Goal: Task Accomplishment & Management: Manage account settings

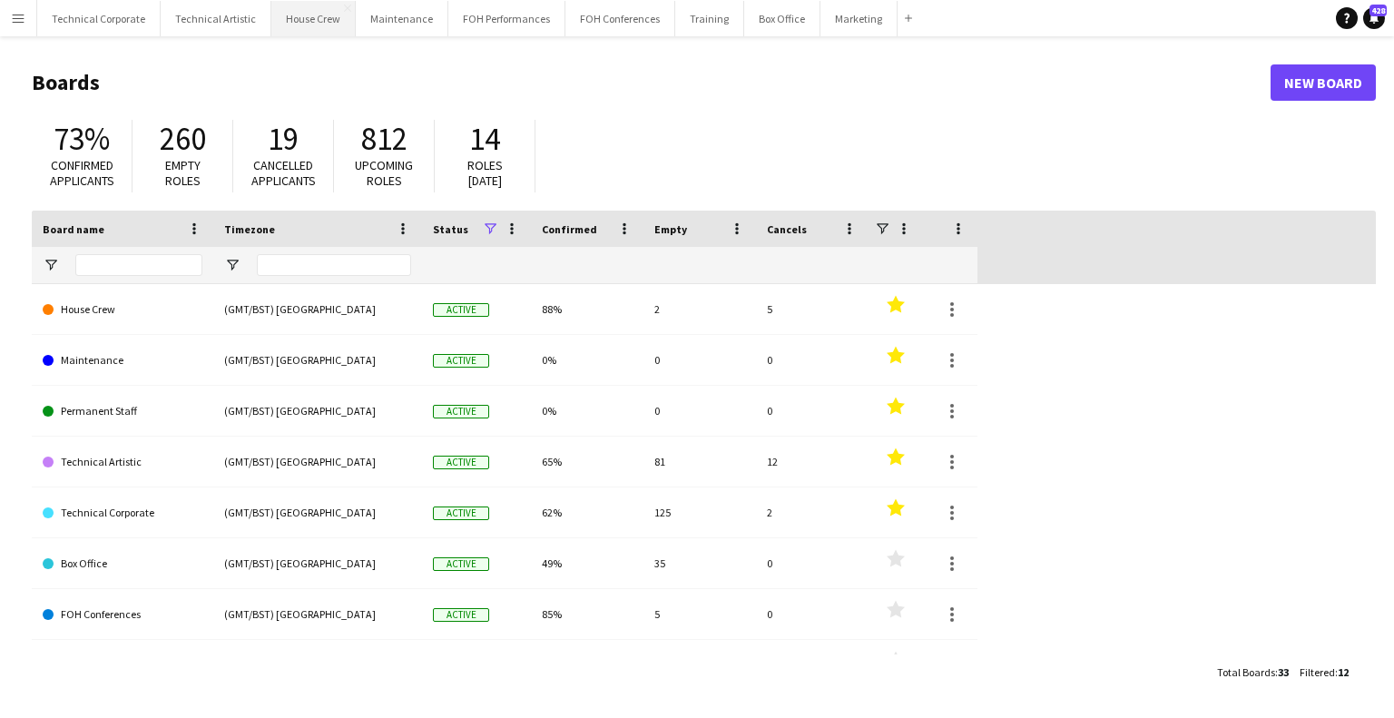
click at [315, 28] on button "House Crew Close" at bounding box center [313, 18] width 84 height 35
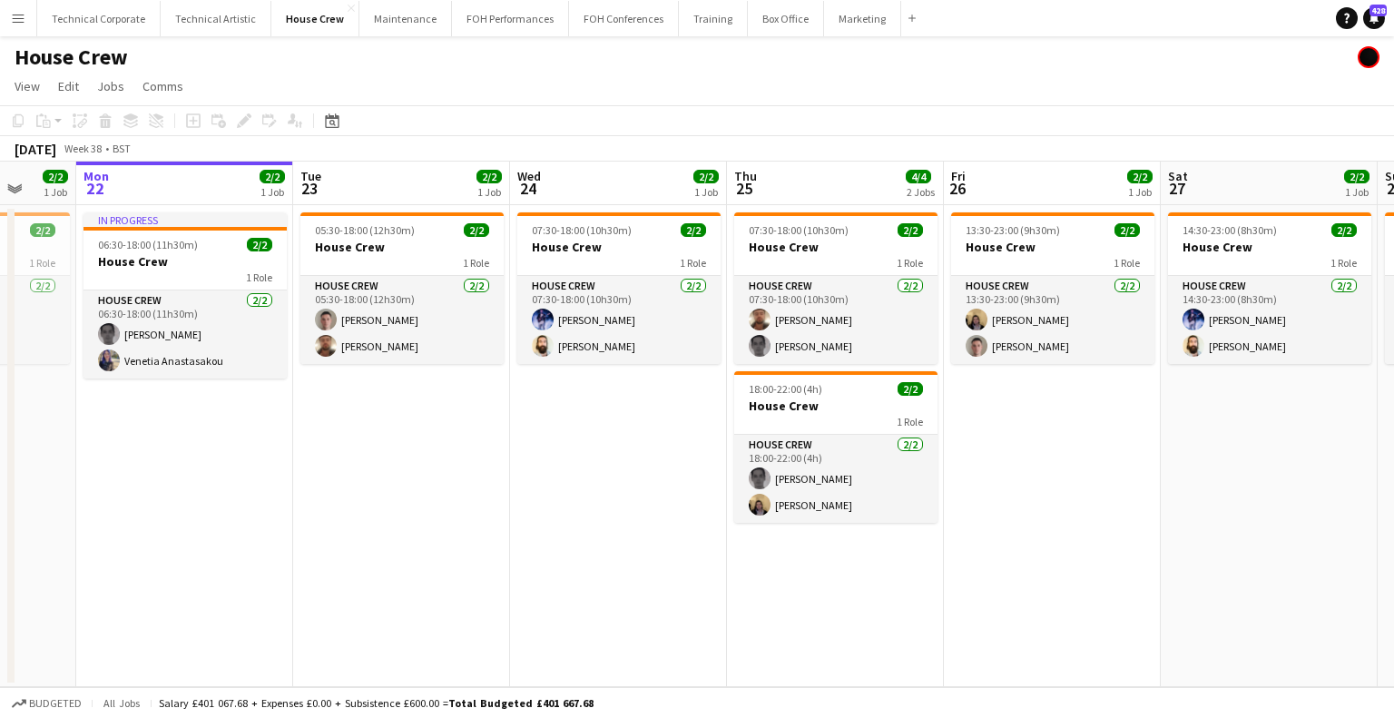
drag, startPoint x: 813, startPoint y: 414, endPoint x: 651, endPoint y: 423, distance: 161.8
click at [653, 423] on app-calendar-viewport "Fri 19 2/2 1 Job Sat 20 4/4 2 Jobs Sun 21 2/2 1 Job Mon 22 2/2 1 Job Tue 23 2/2…" at bounding box center [697, 424] width 1394 height 525
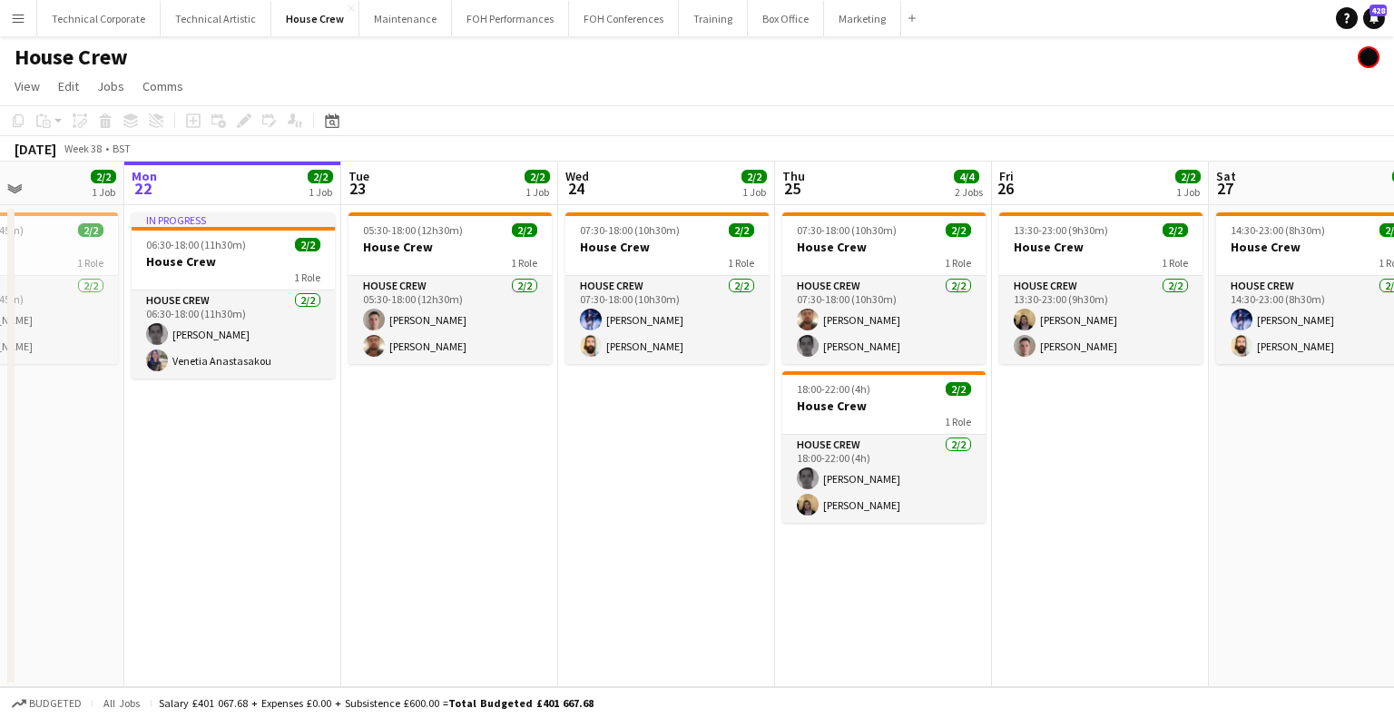
scroll to position [0, 524]
drag, startPoint x: 438, startPoint y: 447, endPoint x: 507, endPoint y: 475, distance: 74.1
click at [507, 475] on app-calendar-viewport "Fri 19 2/2 1 Job Sat 20 4/4 2 Jobs Sun 21 2/2 1 Job Mon 22 2/2 1 Job Tue 23 2/2…" at bounding box center [697, 424] width 1394 height 525
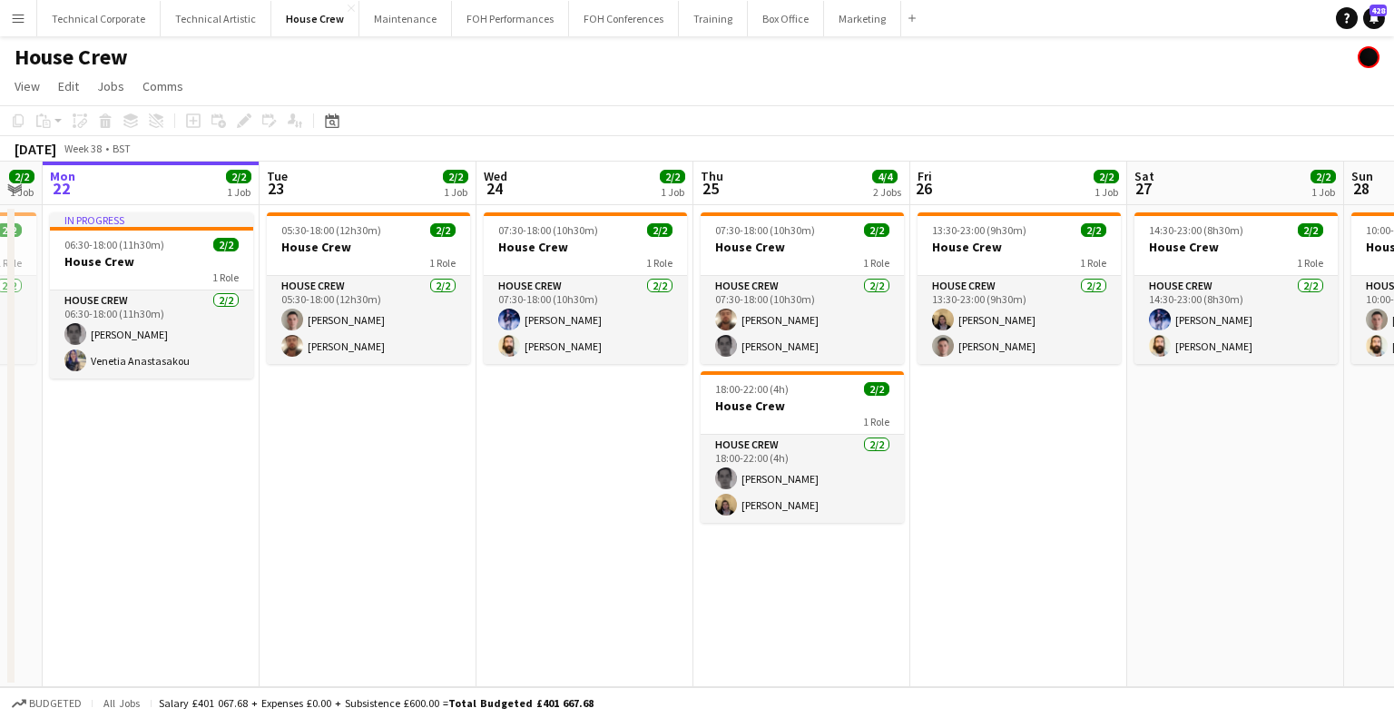
drag, startPoint x: 769, startPoint y: 454, endPoint x: 654, endPoint y: 510, distance: 128.2
click at [656, 510] on app-calendar-viewport "Fri 19 2/2 1 Job Sat 20 4/4 2 Jobs Sun 21 2/2 1 Job Mon 22 2/2 1 Job Tue 23 2/2…" at bounding box center [697, 424] width 1394 height 525
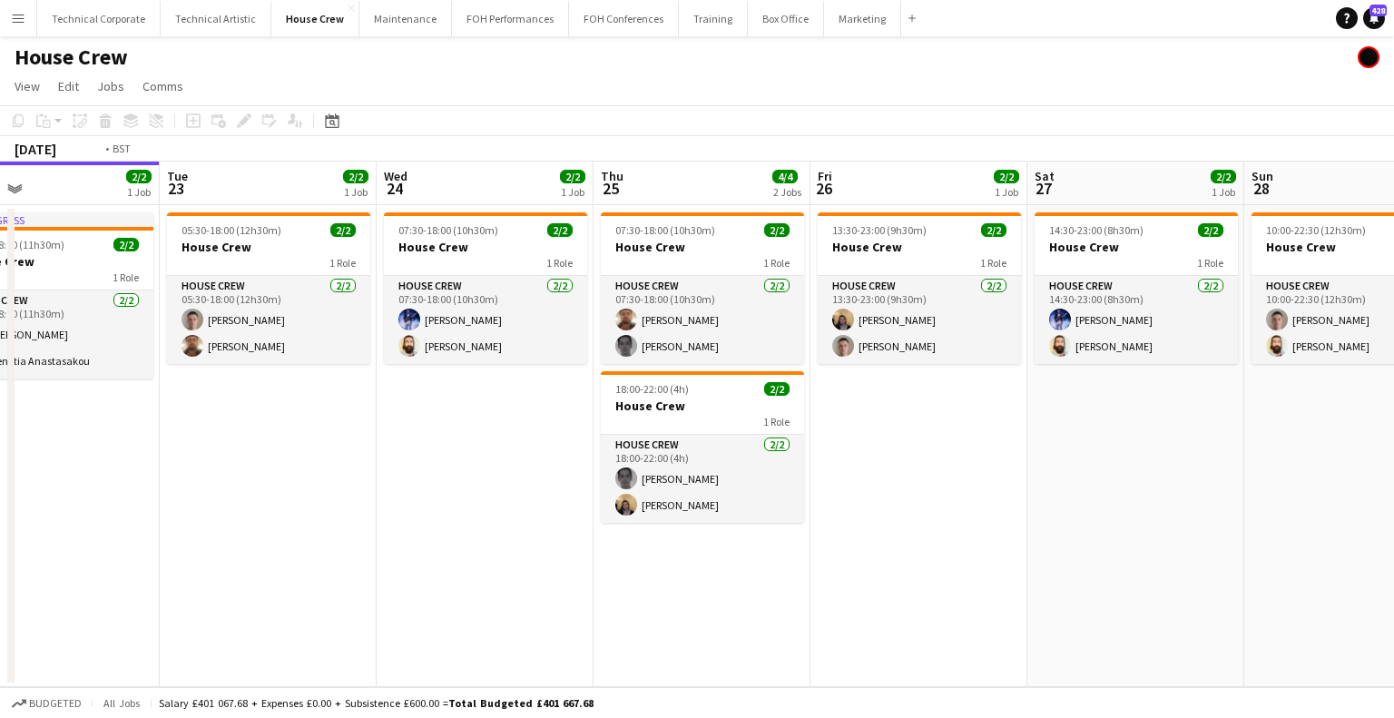
click at [230, 516] on app-calendar-viewport "Fri 19 2/2 1 Job Sat 20 4/4 2 Jobs Sun 21 2/2 1 Job Mon 22 2/2 1 Job Tue 23 2/2…" at bounding box center [697, 424] width 1394 height 525
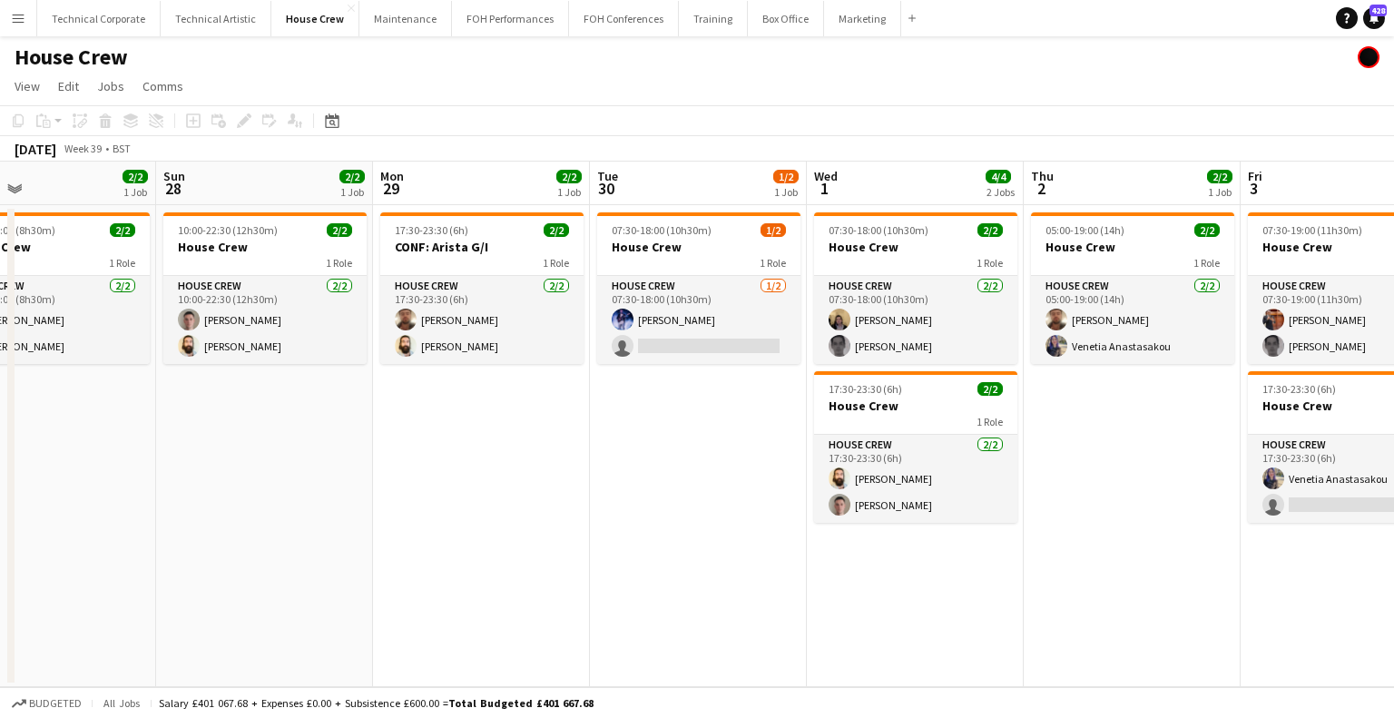
scroll to position [0, 740]
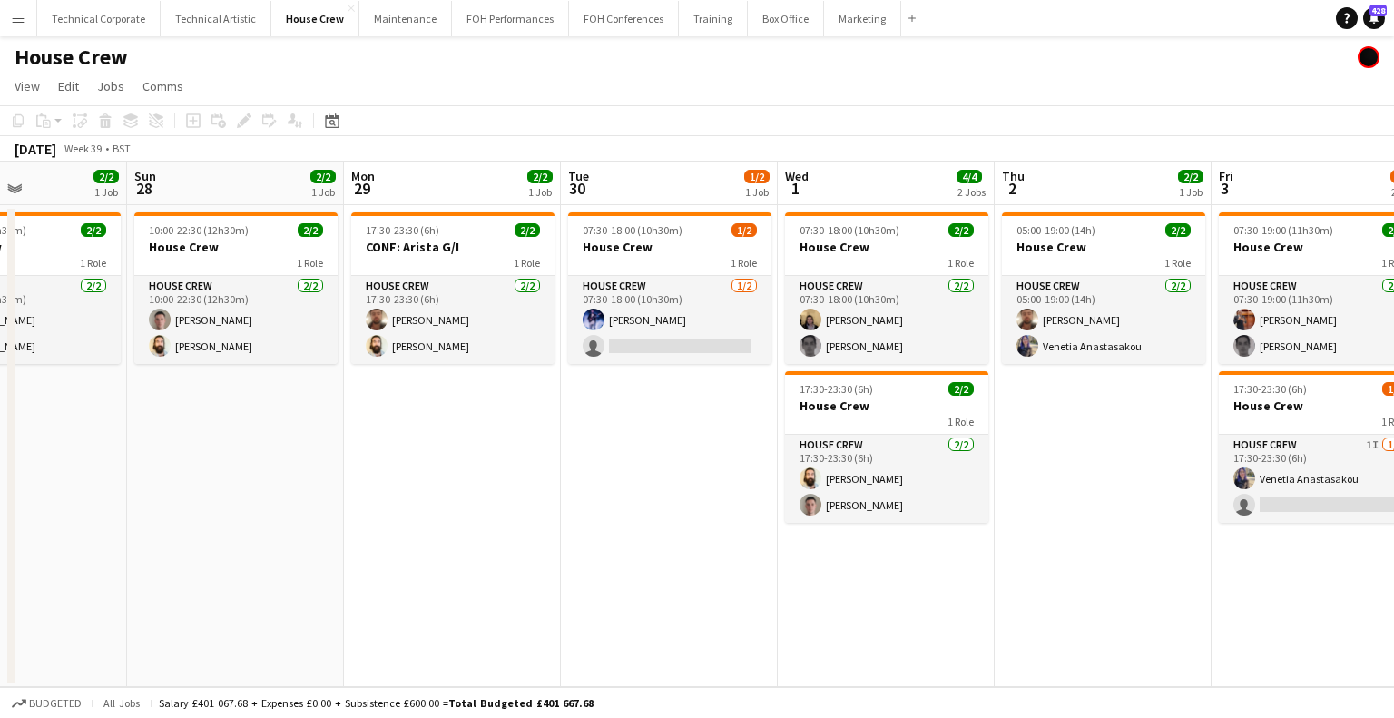
drag, startPoint x: 808, startPoint y: 450, endPoint x: 613, endPoint y: 469, distance: 196.0
click at [613, 469] on app-calendar-viewport "Wed 24 2/2 1 Job Thu 25 4/4 2 Jobs Fri 26 2/2 1 Job Sat 27 2/2 1 Job Sun 28 2/2…" at bounding box center [697, 424] width 1394 height 525
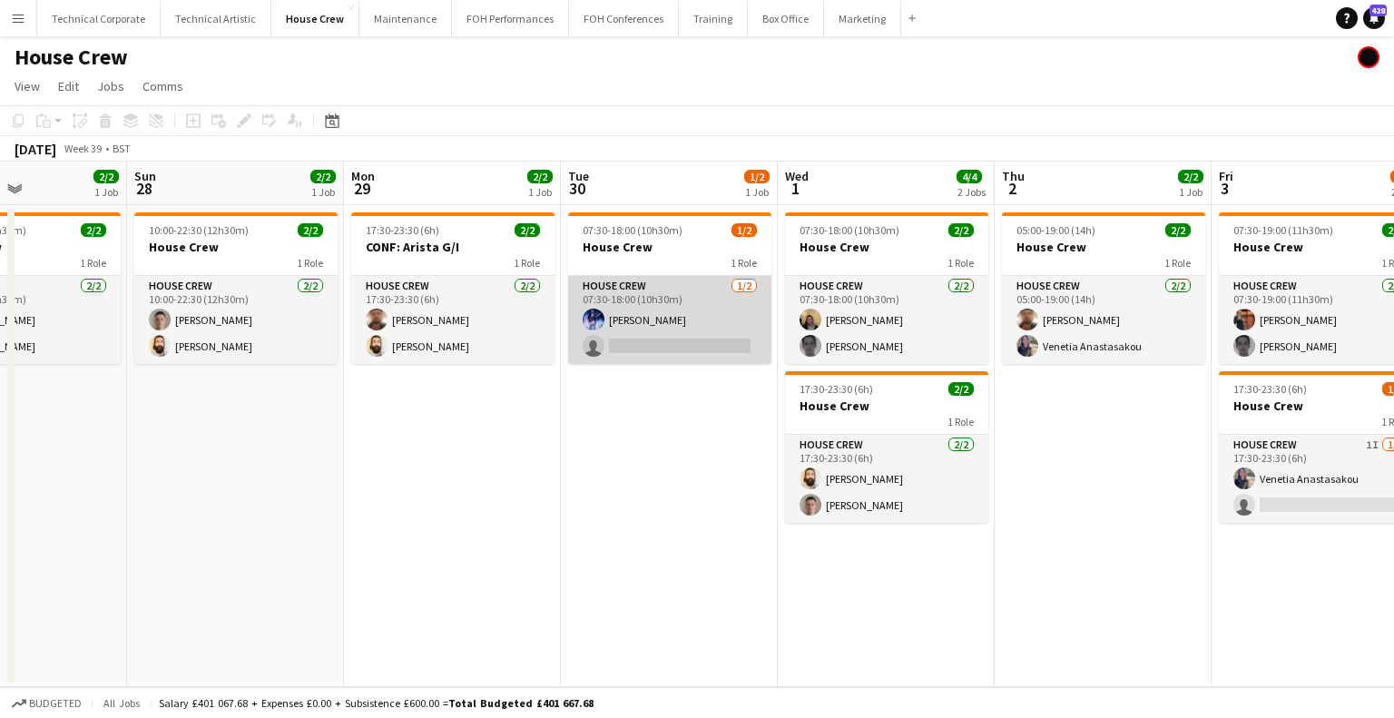
click at [661, 351] on app-card-role "House Crew [DATE] 07:30-18:00 (10h30m) [PERSON_NAME] single-neutral-actions" at bounding box center [669, 320] width 203 height 88
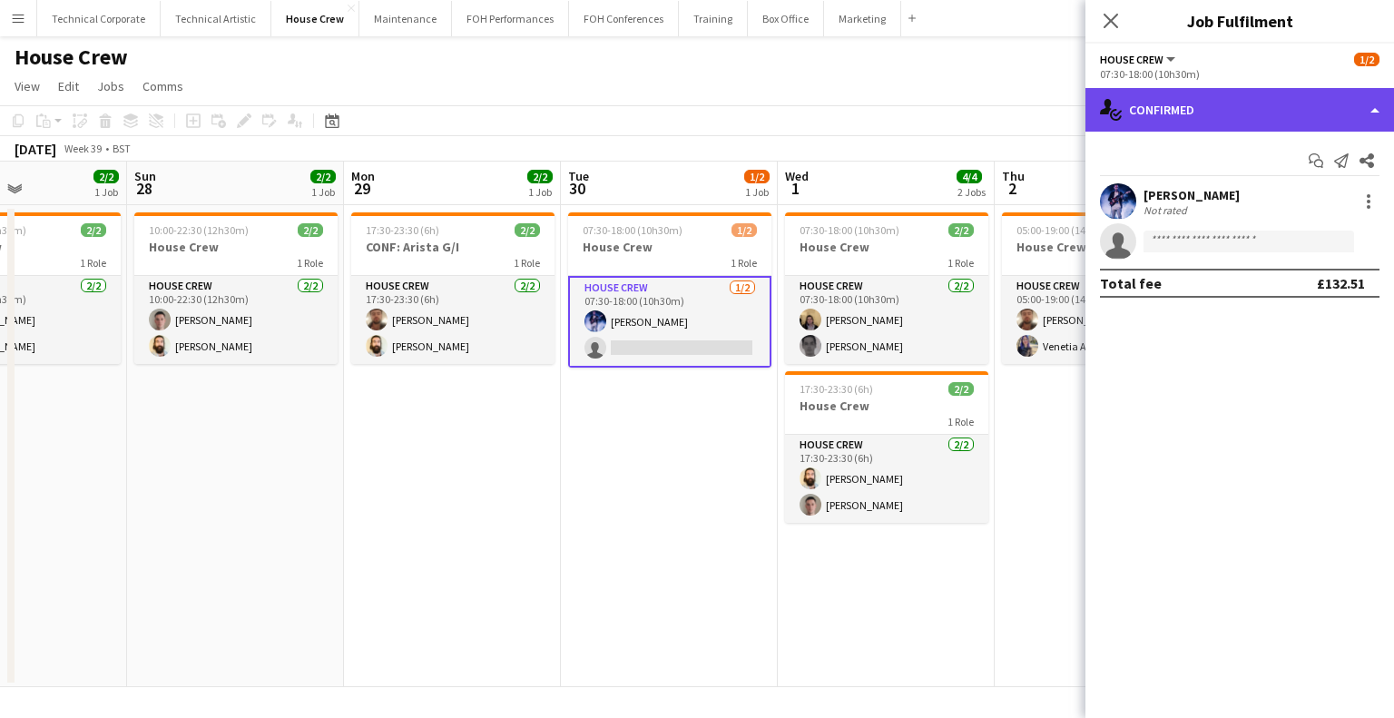
click at [1205, 98] on div "single-neutral-actions-check-2 Confirmed" at bounding box center [1239, 110] width 309 height 44
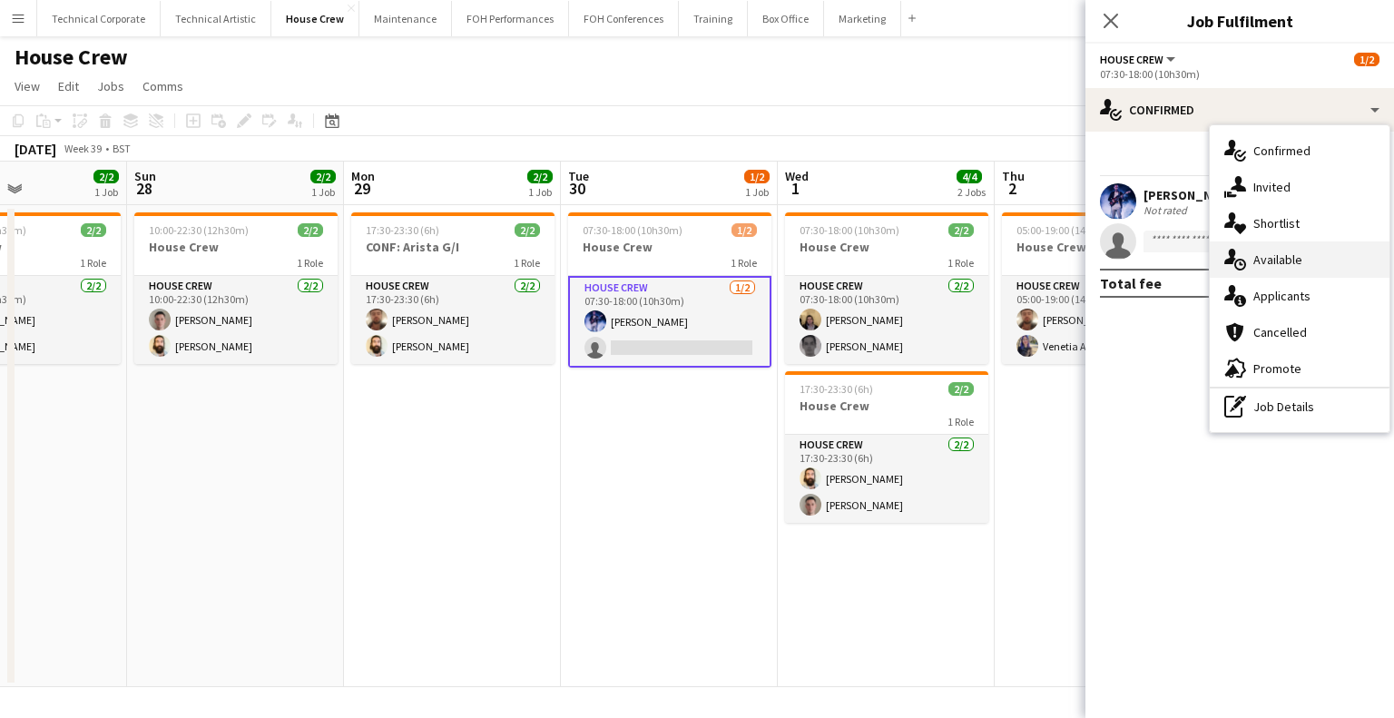
click at [1273, 264] on span "Available" at bounding box center [1277, 259] width 49 height 16
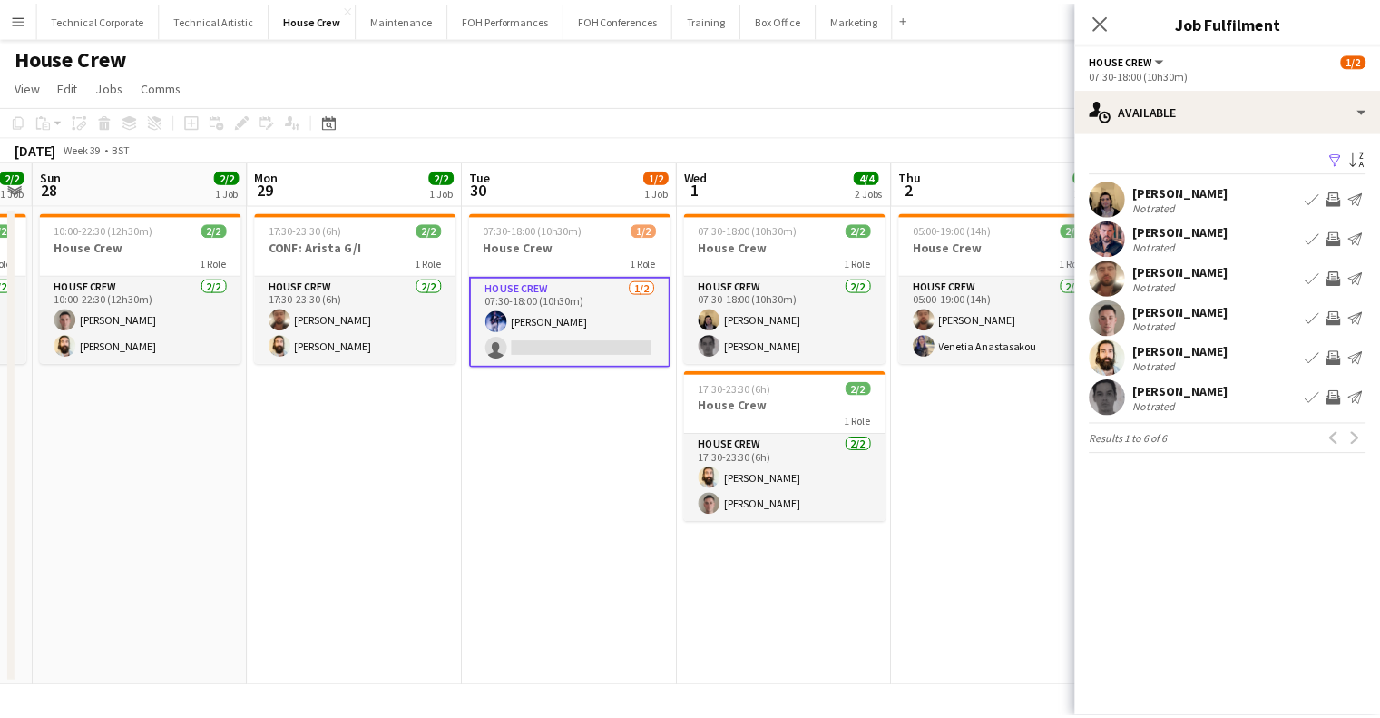
scroll to position [0, 439]
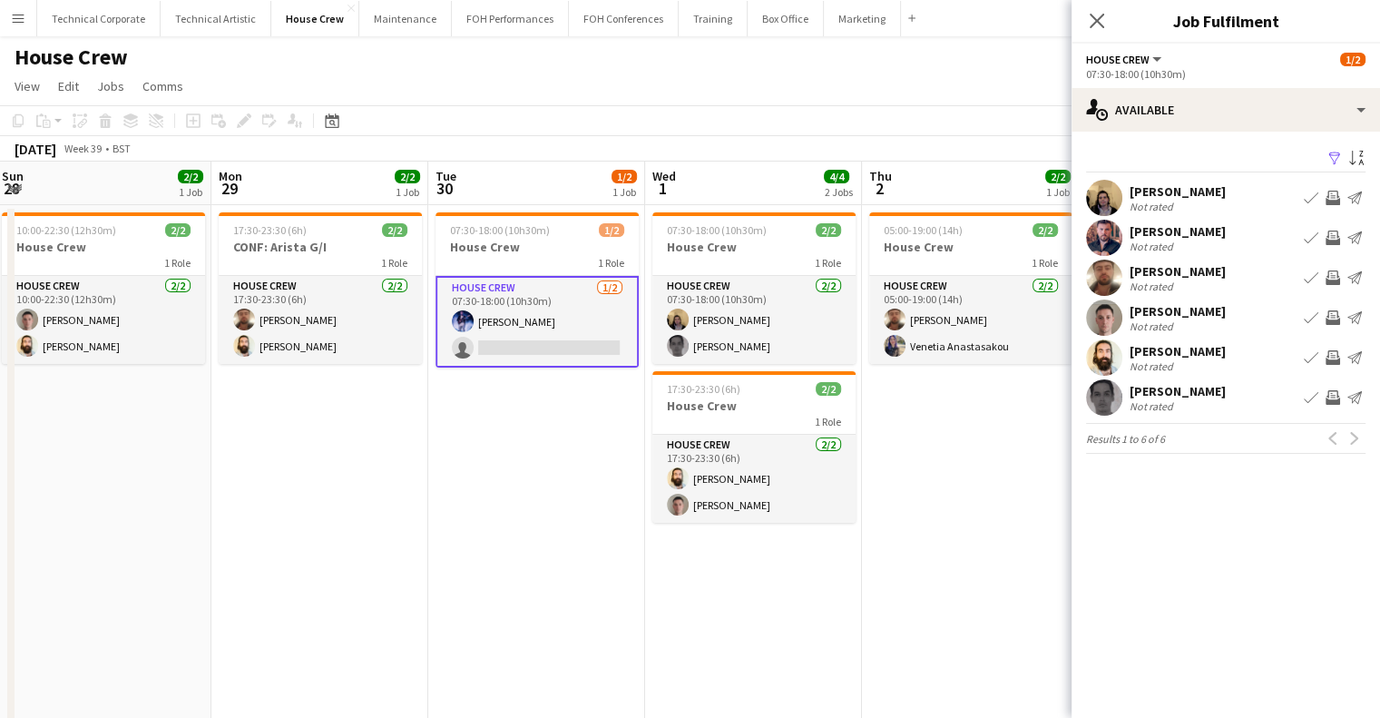
drag, startPoint x: 674, startPoint y: 496, endPoint x: 543, endPoint y: 493, distance: 131.6
click at [543, 493] on app-calendar-viewport "Fri 26 2/2 1 Job Sat 27 2/2 1 Job Sun 28 2/2 1 Job Mon 29 2/2 1 Job Tue 30 1/2 …" at bounding box center [690, 481] width 1380 height 639
click at [1332, 315] on app-icon "Invite crew" at bounding box center [1333, 317] width 15 height 15
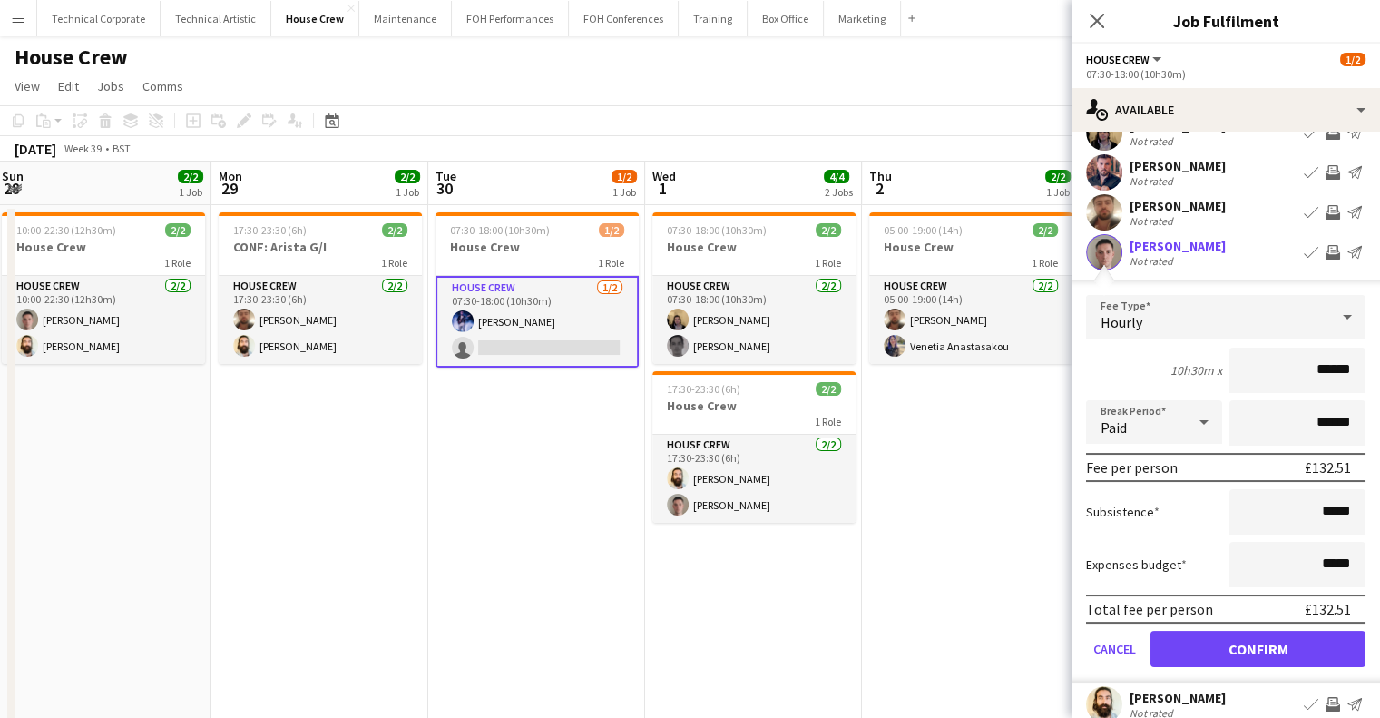
scroll to position [91, 0]
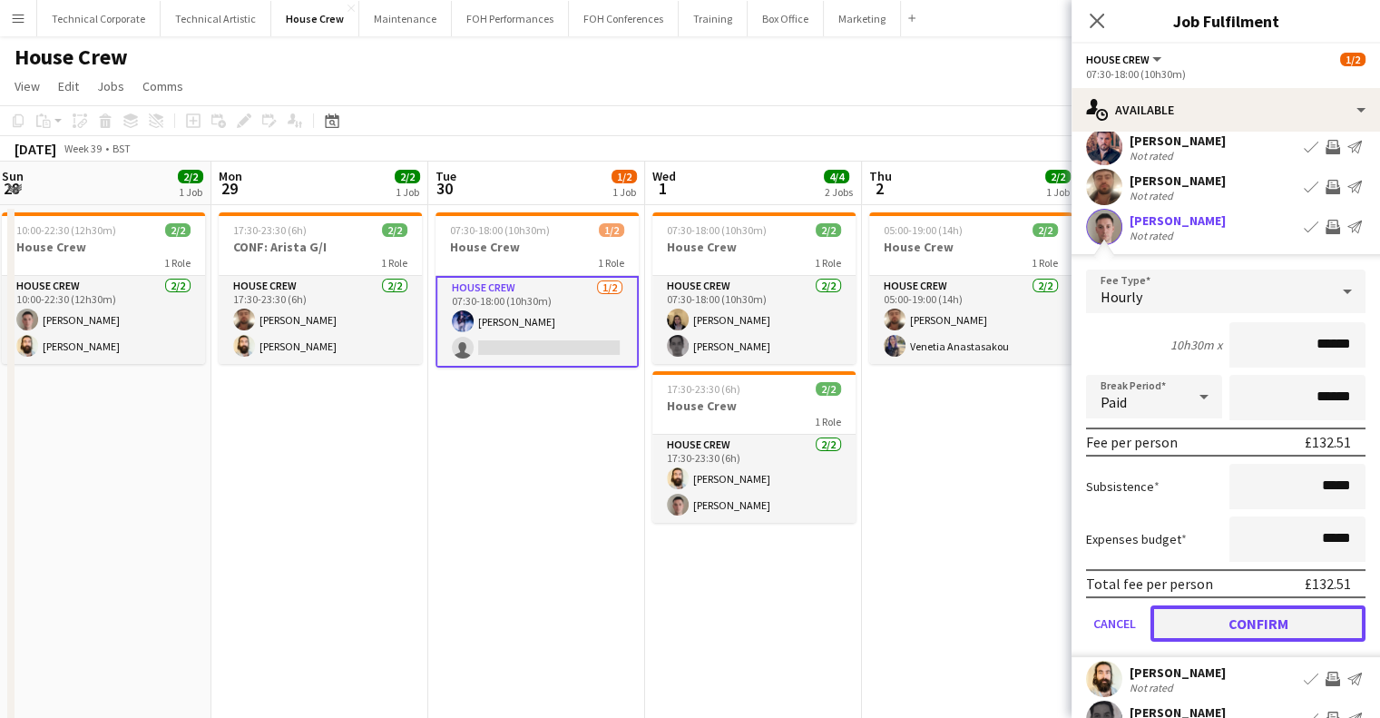
click at [1275, 634] on button "Confirm" at bounding box center [1258, 623] width 215 height 36
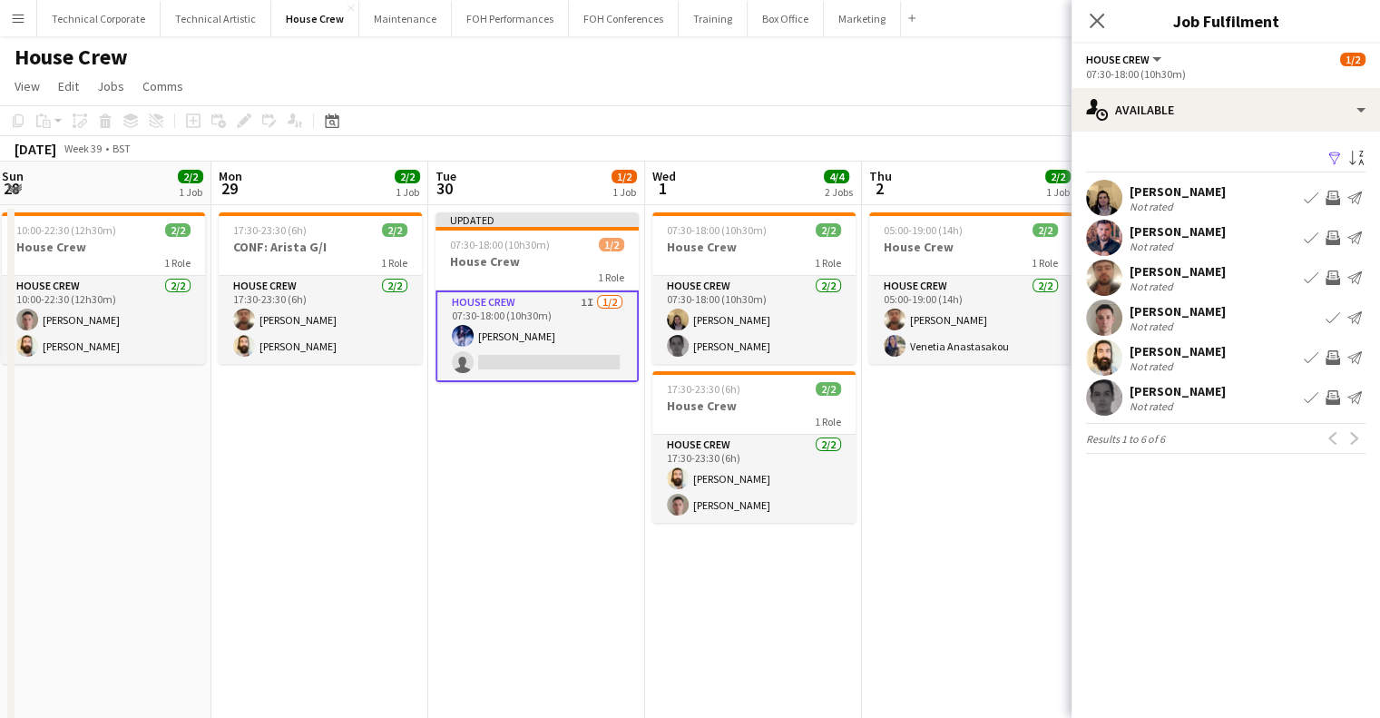
scroll to position [0, 0]
click at [1336, 395] on app-icon "Invite crew" at bounding box center [1333, 397] width 15 height 15
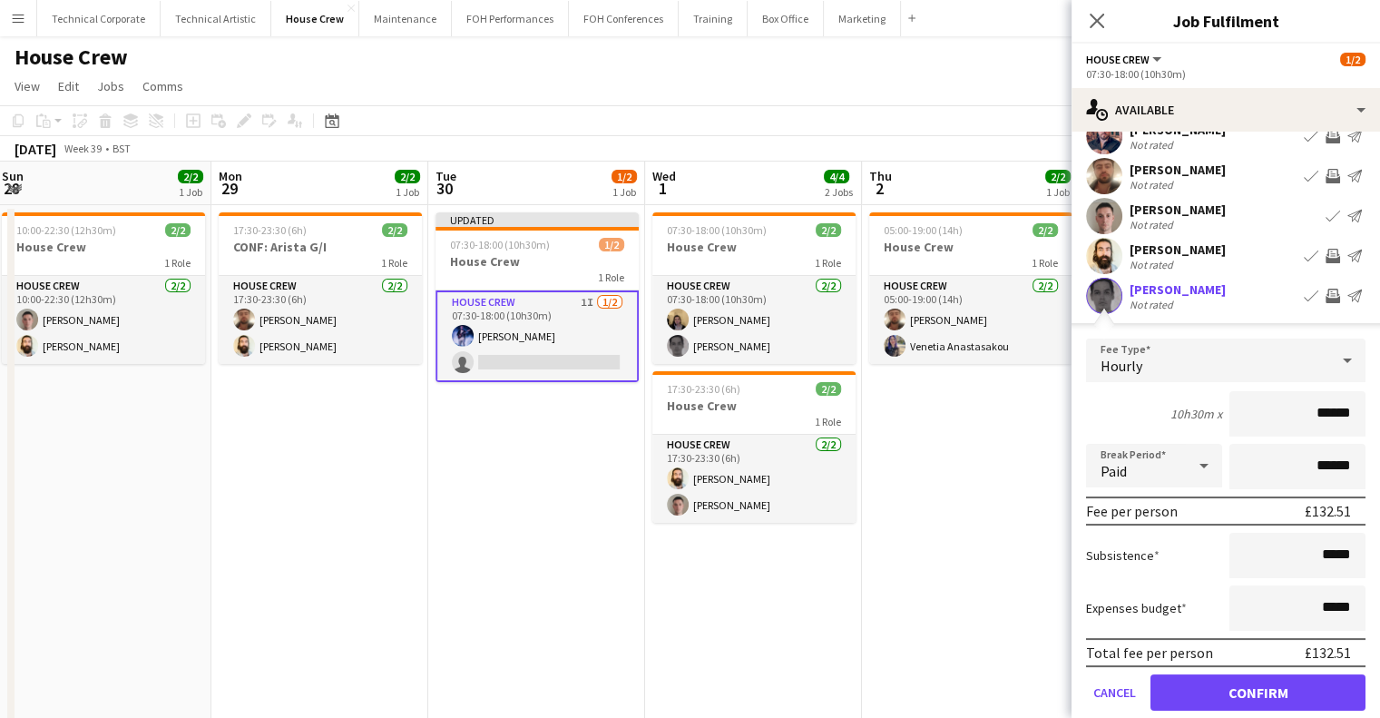
scroll to position [167, 0]
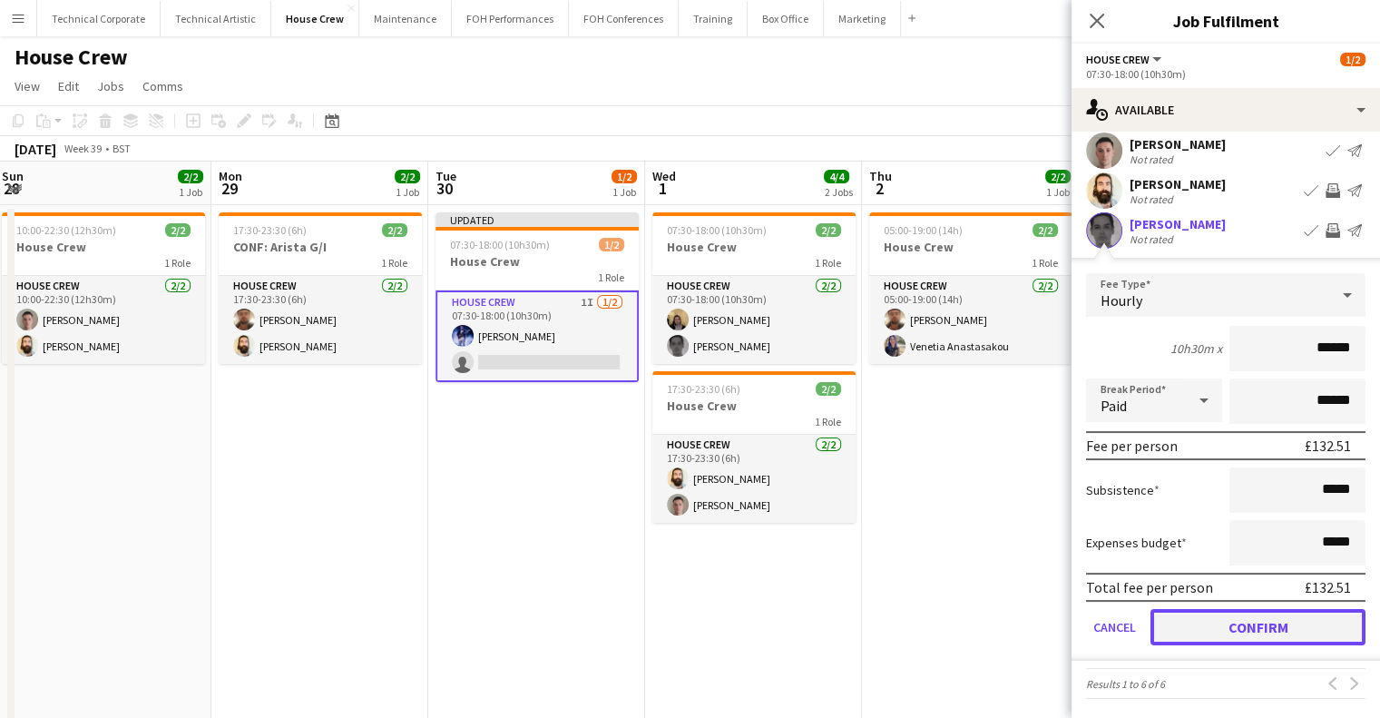
click at [1292, 635] on button "Confirm" at bounding box center [1258, 627] width 215 height 36
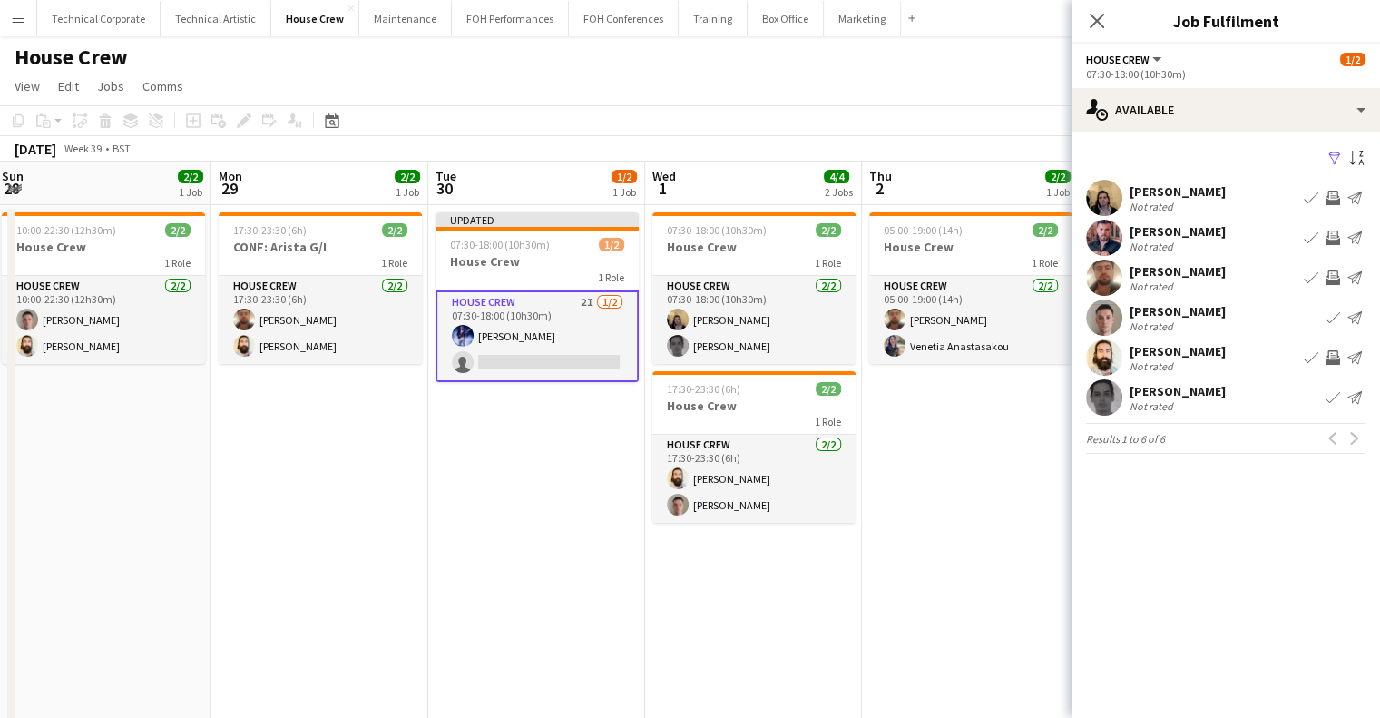
click at [632, 562] on app-date-cell "Updated 07:30-18:00 (10h30m) 1/2 House Crew 1 Role House Crew 2I [DATE] 07:30-1…" at bounding box center [536, 502] width 217 height 595
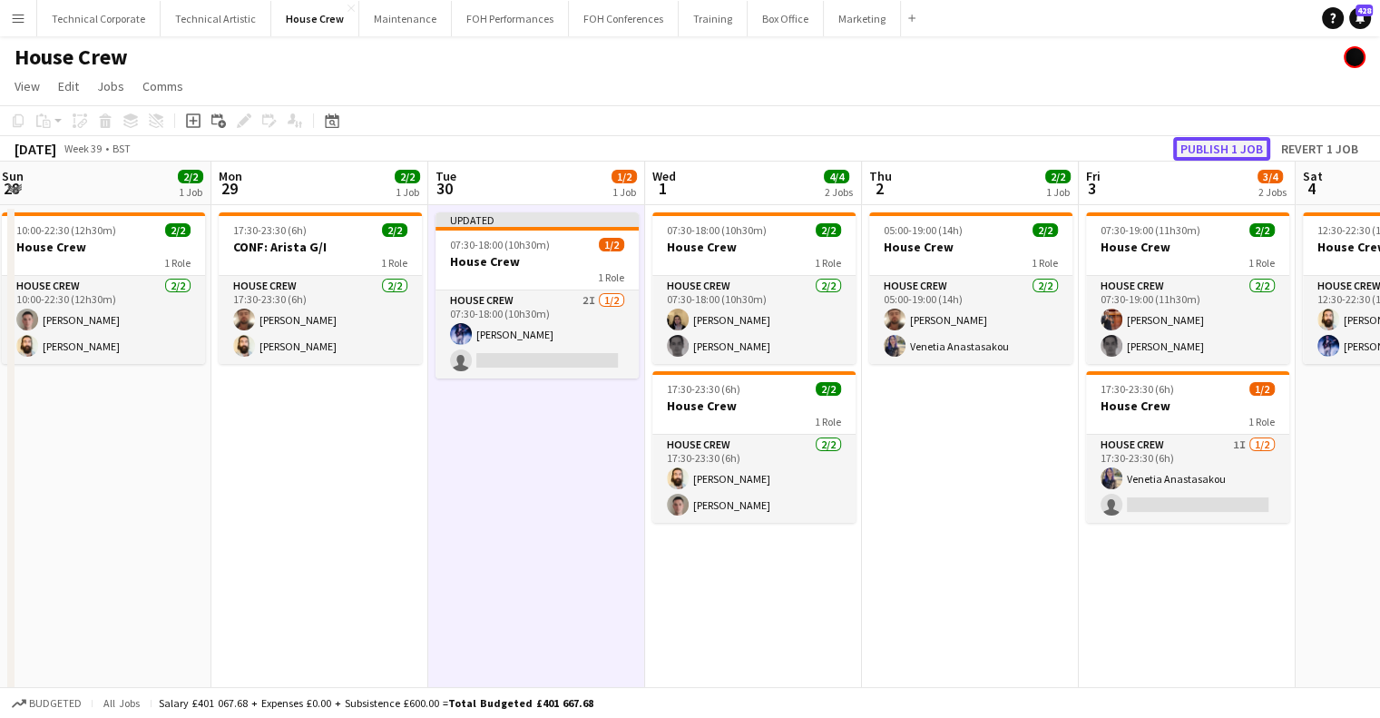
click at [1224, 155] on button "Publish 1 job" at bounding box center [1221, 149] width 97 height 24
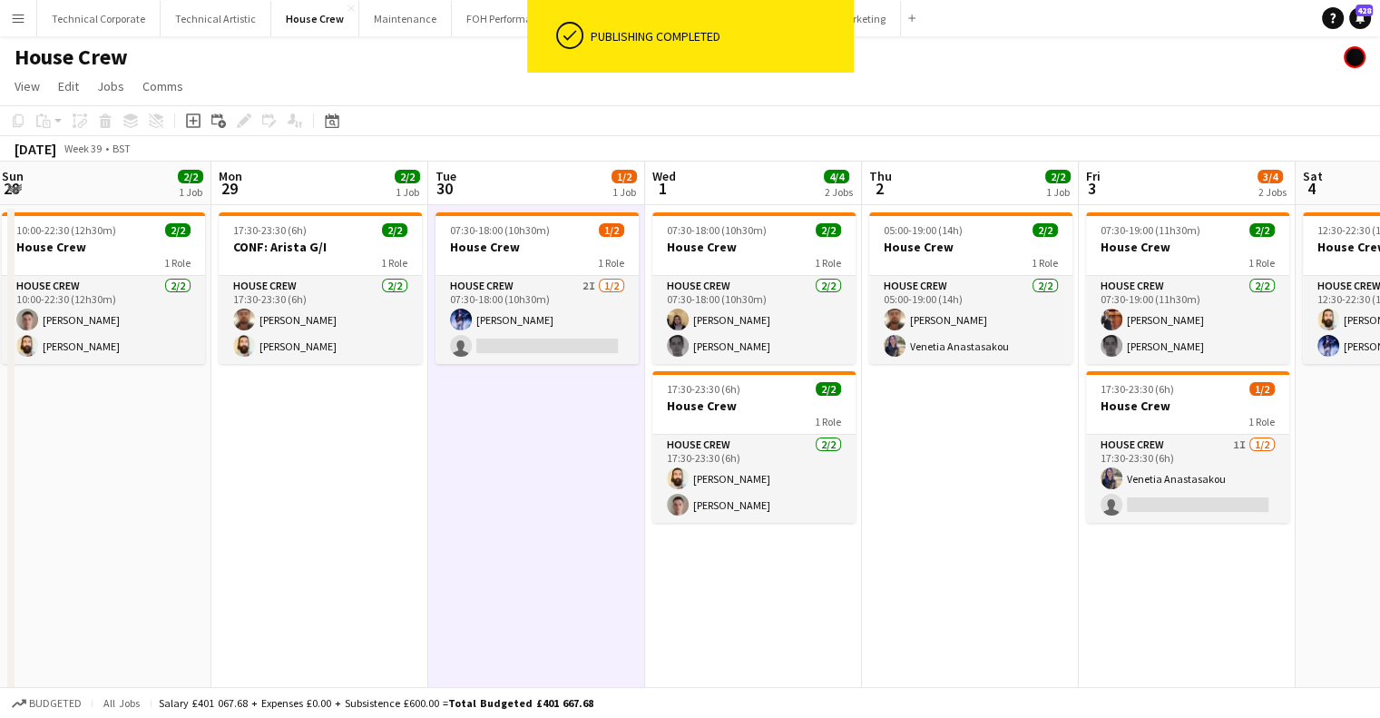
drag, startPoint x: 968, startPoint y: 550, endPoint x: 1066, endPoint y: 595, distance: 108.0
click at [1066, 590] on app-calendar-viewport "Fri 26 2/2 1 Job Sat 27 2/2 1 Job Sun 28 2/2 1 Job Mon 29 2/2 1 Job Tue 30 1/2 …" at bounding box center [690, 481] width 1380 height 639
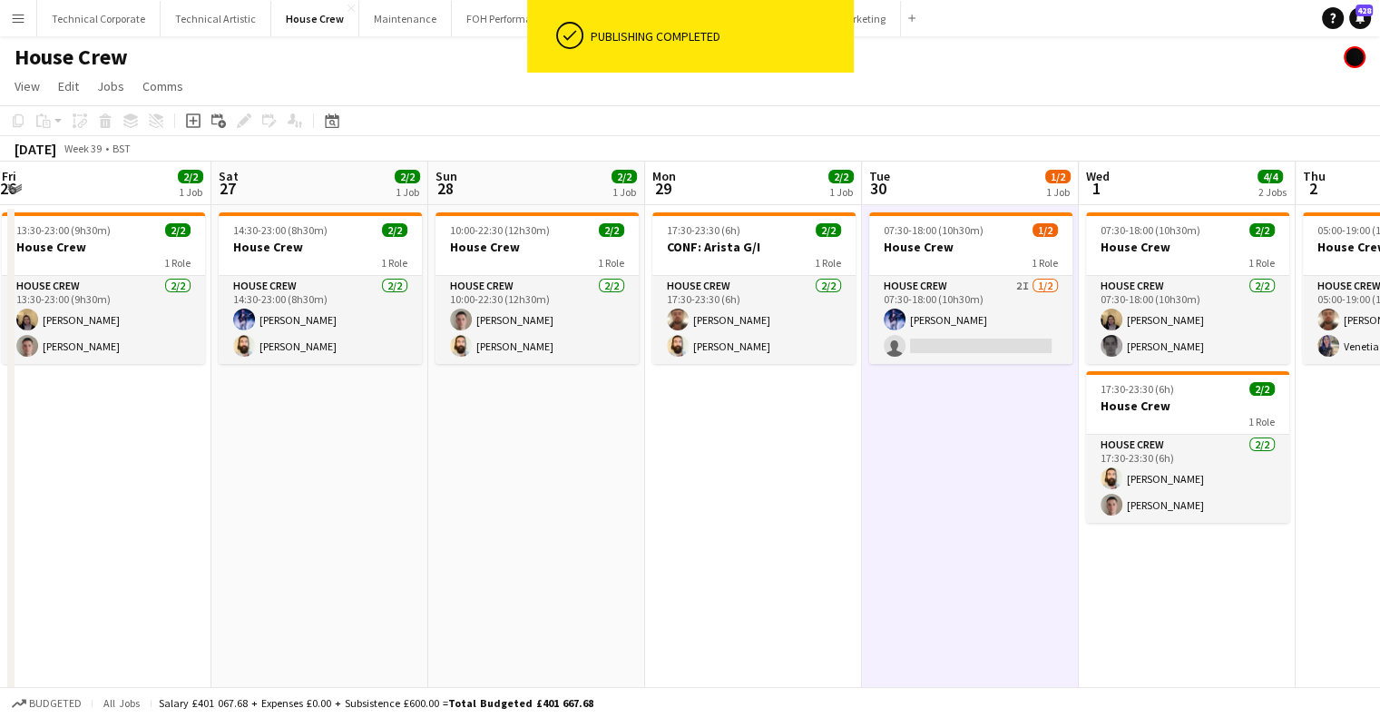
scroll to position [0, 540]
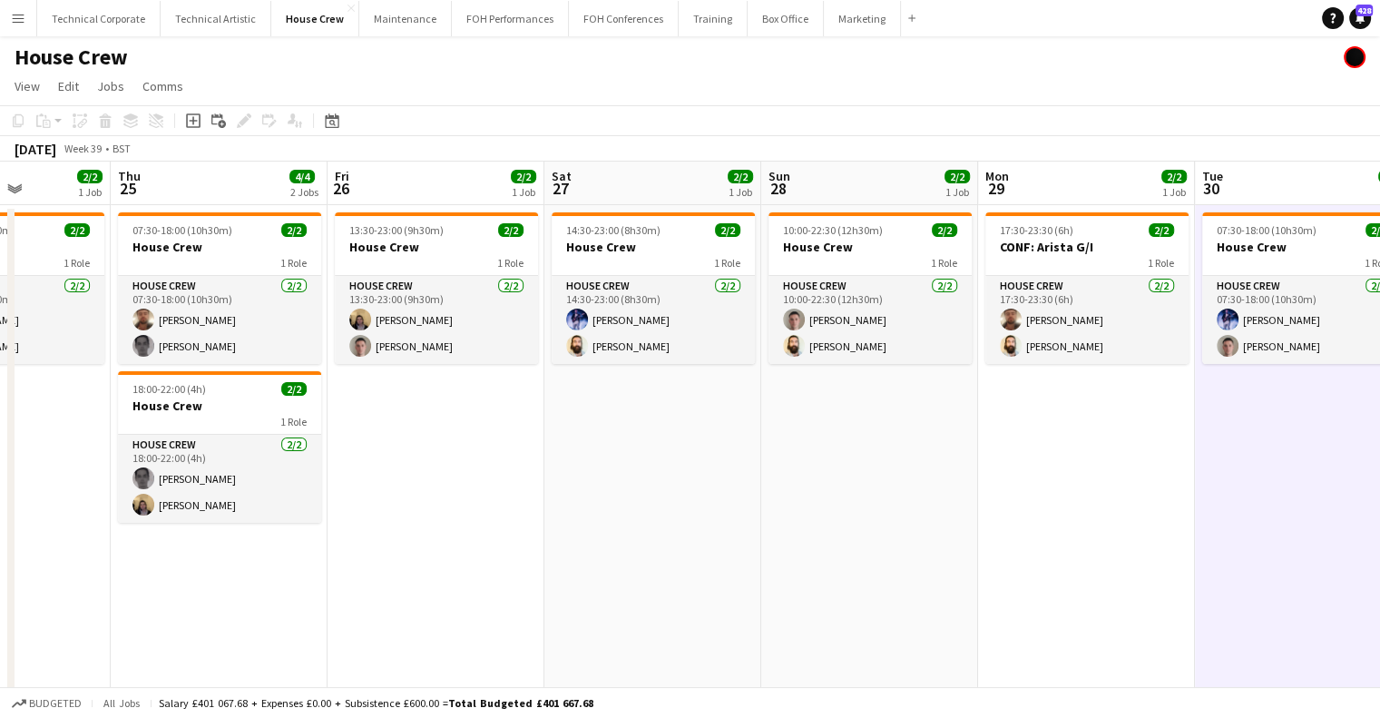
drag, startPoint x: 304, startPoint y: 444, endPoint x: 780, endPoint y: 451, distance: 476.4
click at [863, 441] on app-calendar-viewport "Mon 22 2/2 1 Job Tue 23 2/2 1 Job Wed 24 2/2 1 Job Thu 25 4/4 2 Jobs Fri 26 2/2…" at bounding box center [690, 481] width 1380 height 639
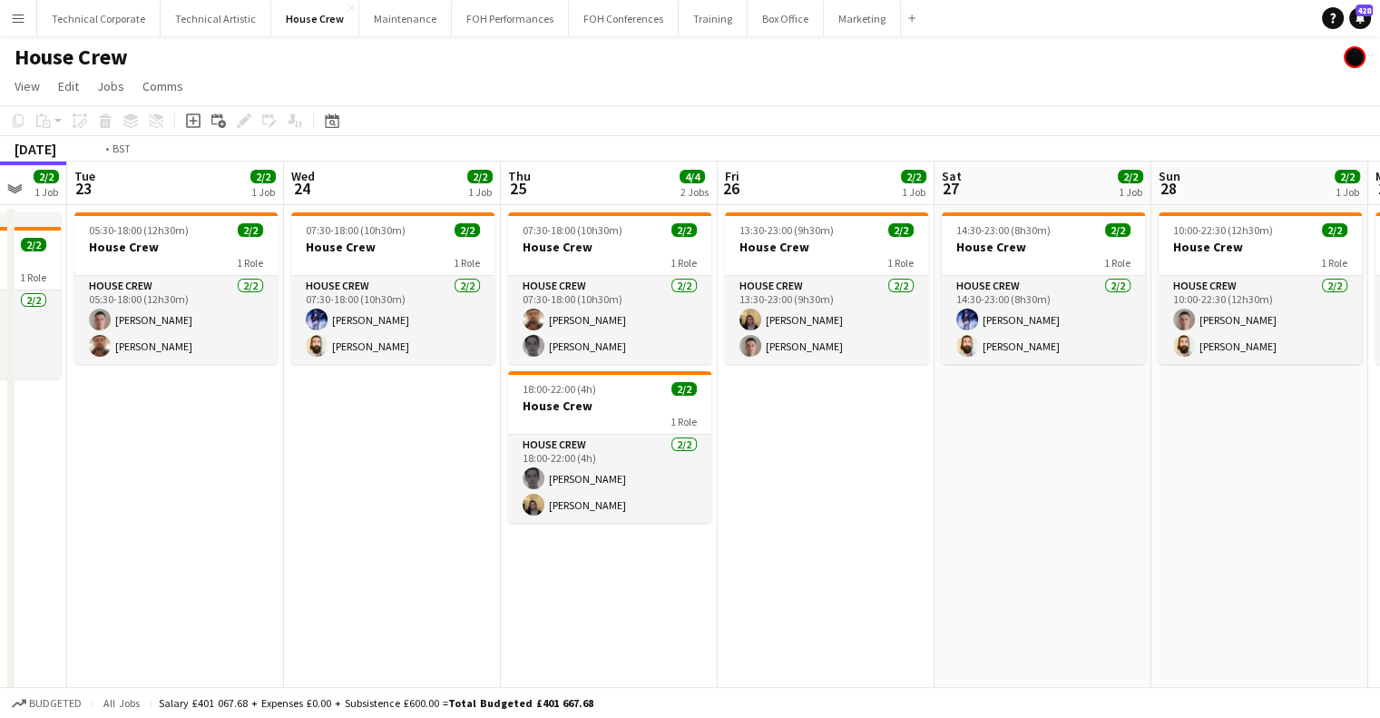
drag, startPoint x: 362, startPoint y: 474, endPoint x: 765, endPoint y: 472, distance: 402.9
click at [760, 472] on app-calendar-viewport "Sun 21 2/2 1 Job Mon 22 2/2 1 Job Tue 23 2/2 1 Job Wed 24 2/2 1 Job Thu 25 4/4 …" at bounding box center [690, 481] width 1380 height 639
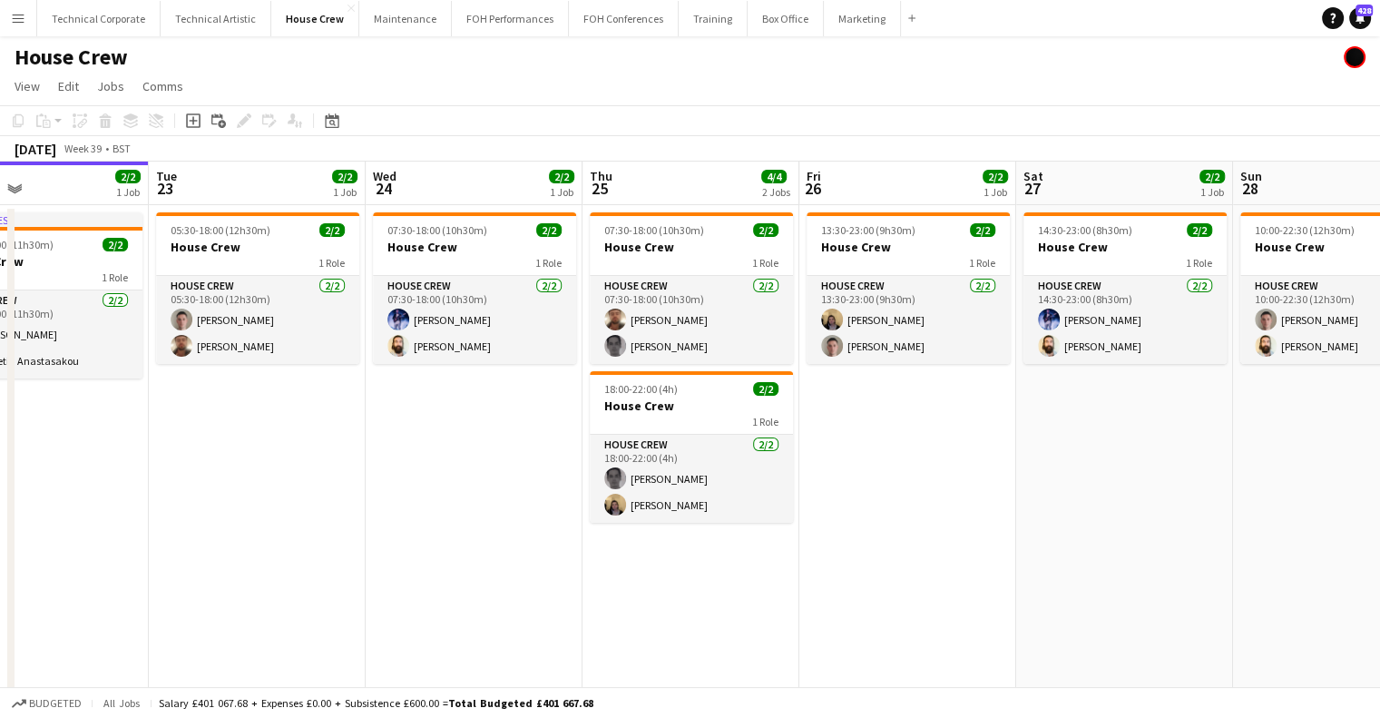
drag, startPoint x: 279, startPoint y: 418, endPoint x: 155, endPoint y: 469, distance: 134.3
click at [124, 464] on app-calendar-viewport "Fri 19 2/2 1 Job Sat 20 4/4 2 Jobs Sun 21 2/2 1 Job Mon 22 2/2 1 Job Tue 23 2/2…" at bounding box center [690, 481] width 1380 height 639
